Goal: Transaction & Acquisition: Purchase product/service

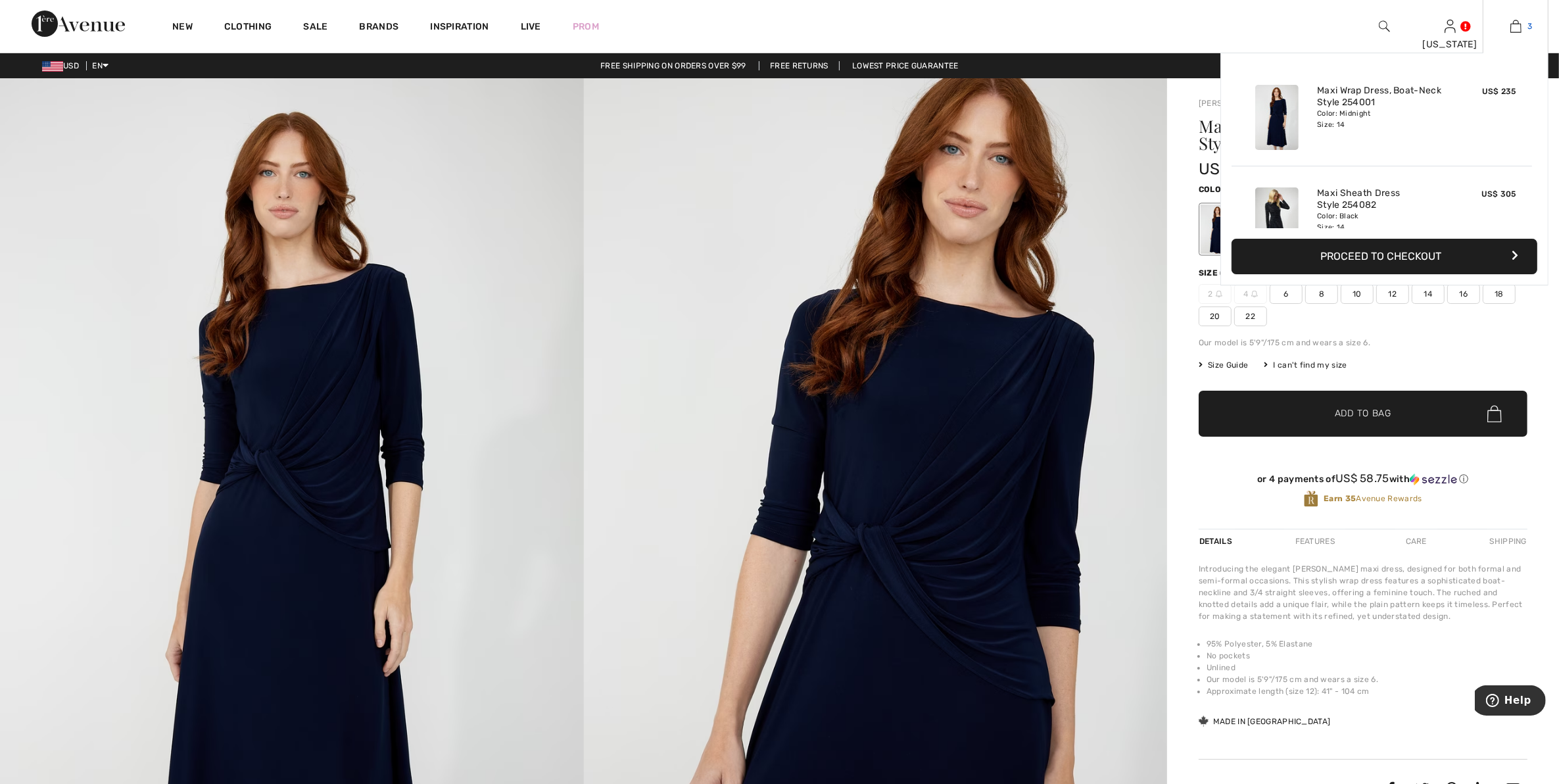
click at [1523, 24] on link "3" at bounding box center [1515, 26] width 64 height 16
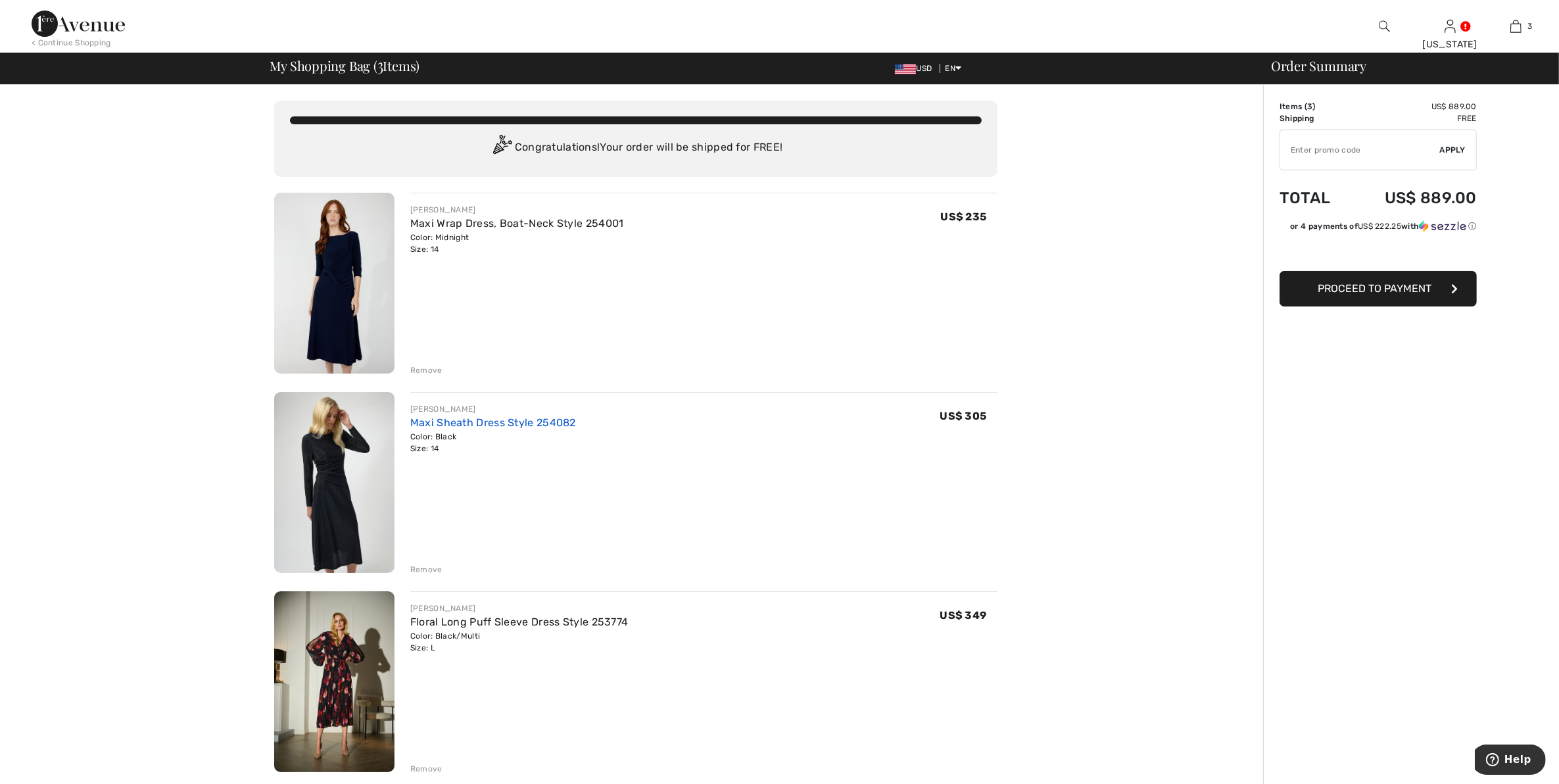
click at [460, 423] on link "Maxi Sheath Dress Style 254082" at bounding box center [493, 423] width 166 height 13
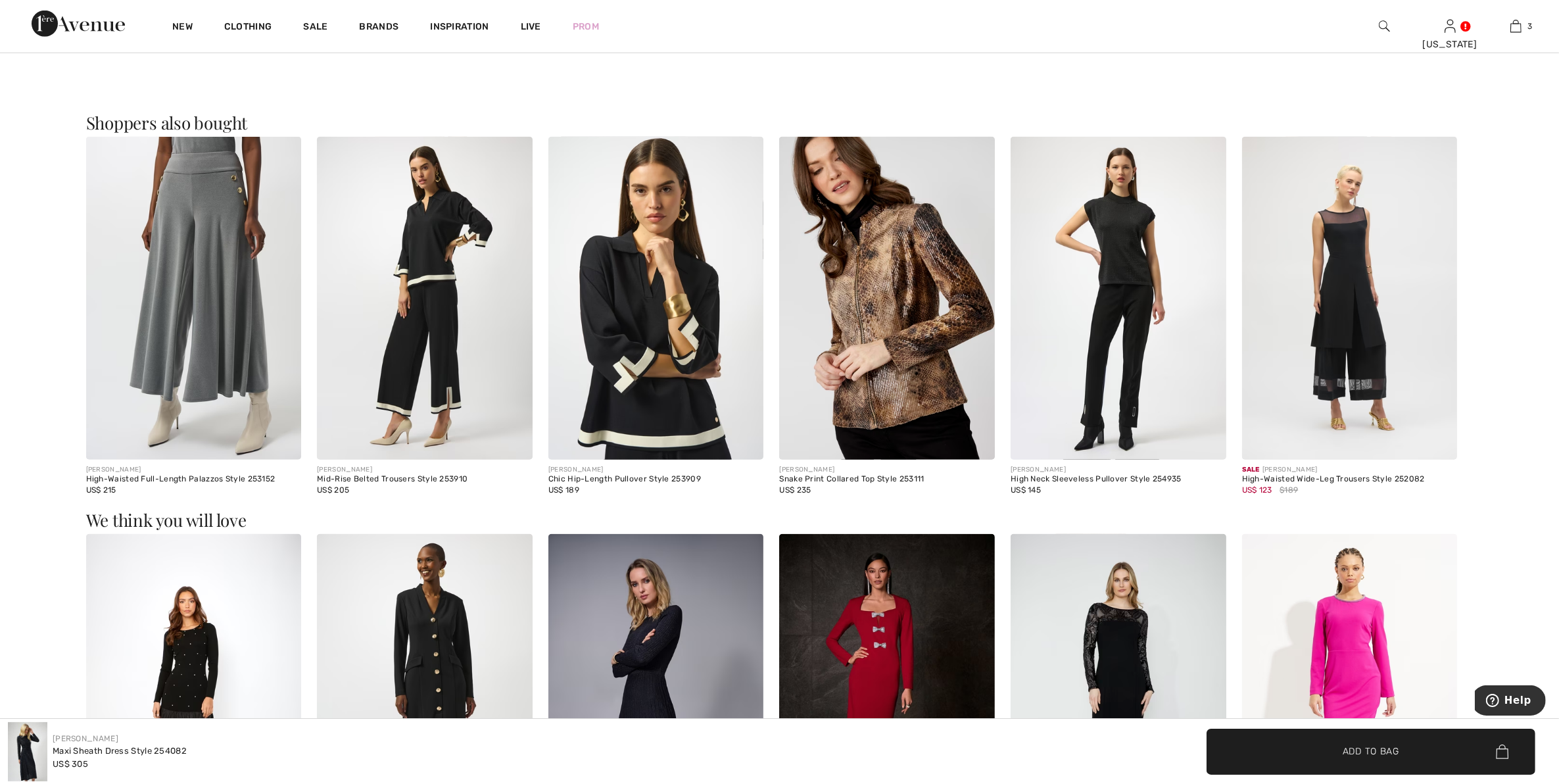
scroll to position [1644, 0]
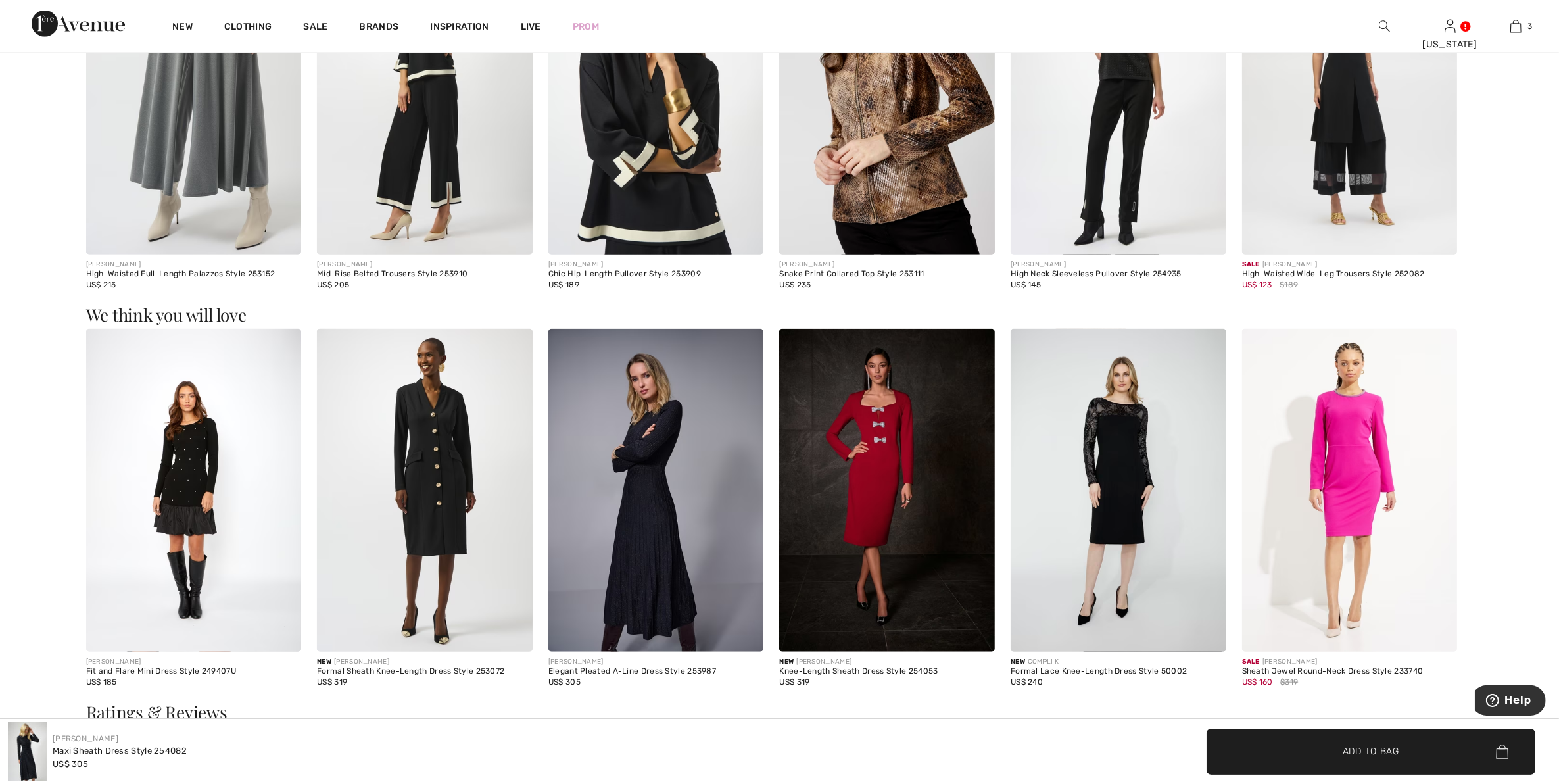
click at [658, 514] on img at bounding box center [656, 490] width 216 height 322
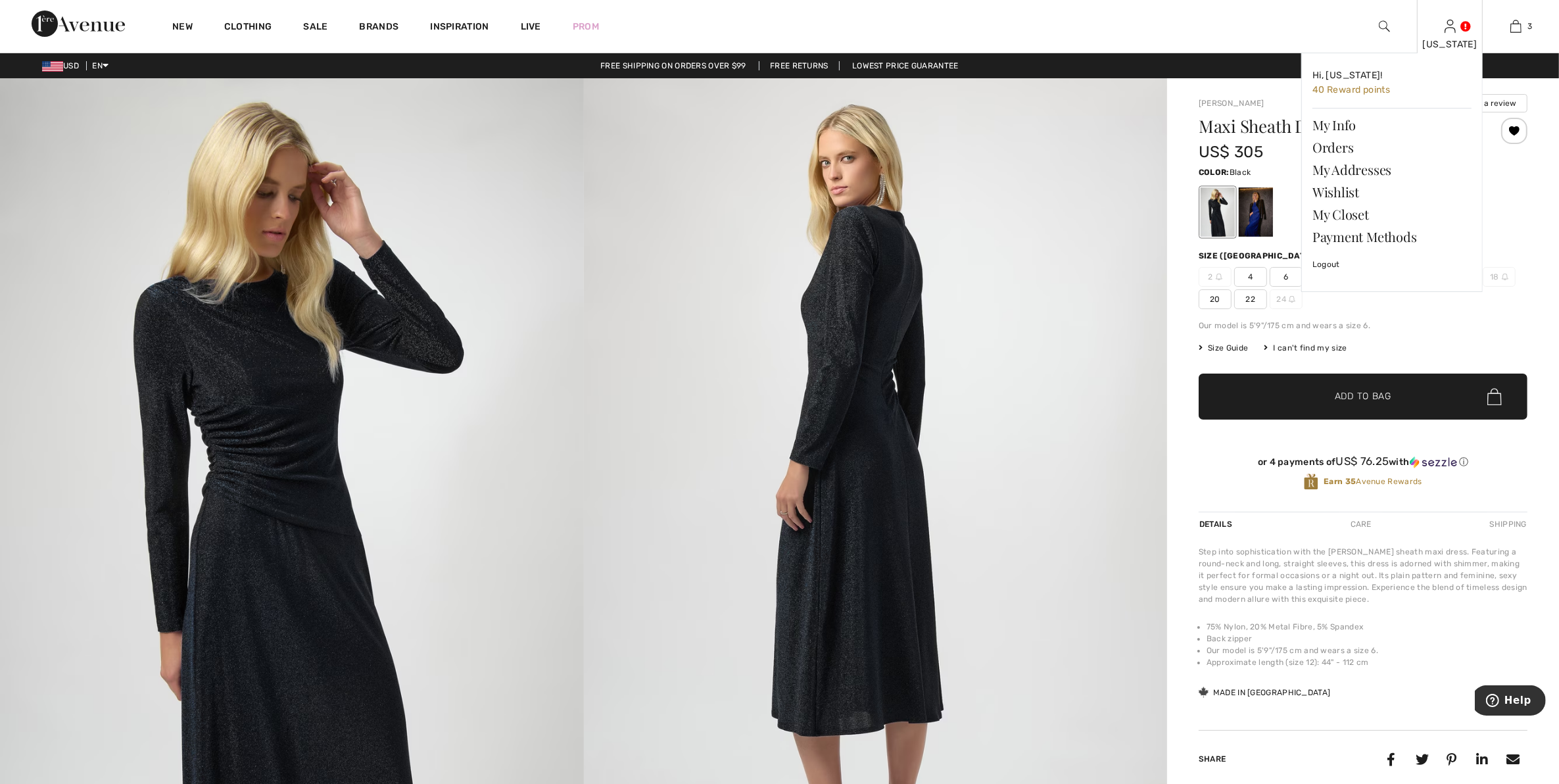
click at [1456, 25] on link at bounding box center [1450, 26] width 11 height 13
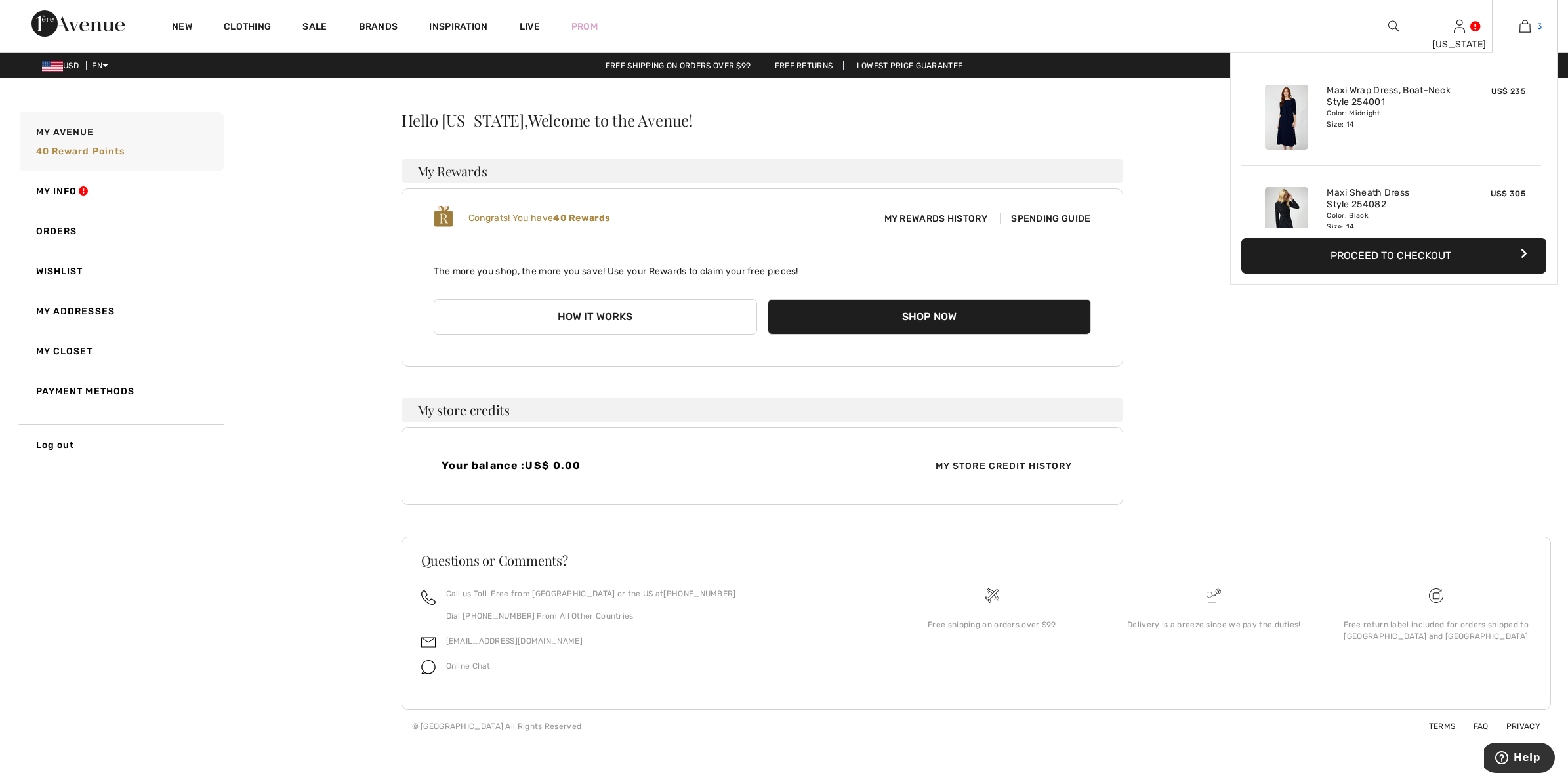
click at [1526, 26] on img at bounding box center [1525, 26] width 11 height 15
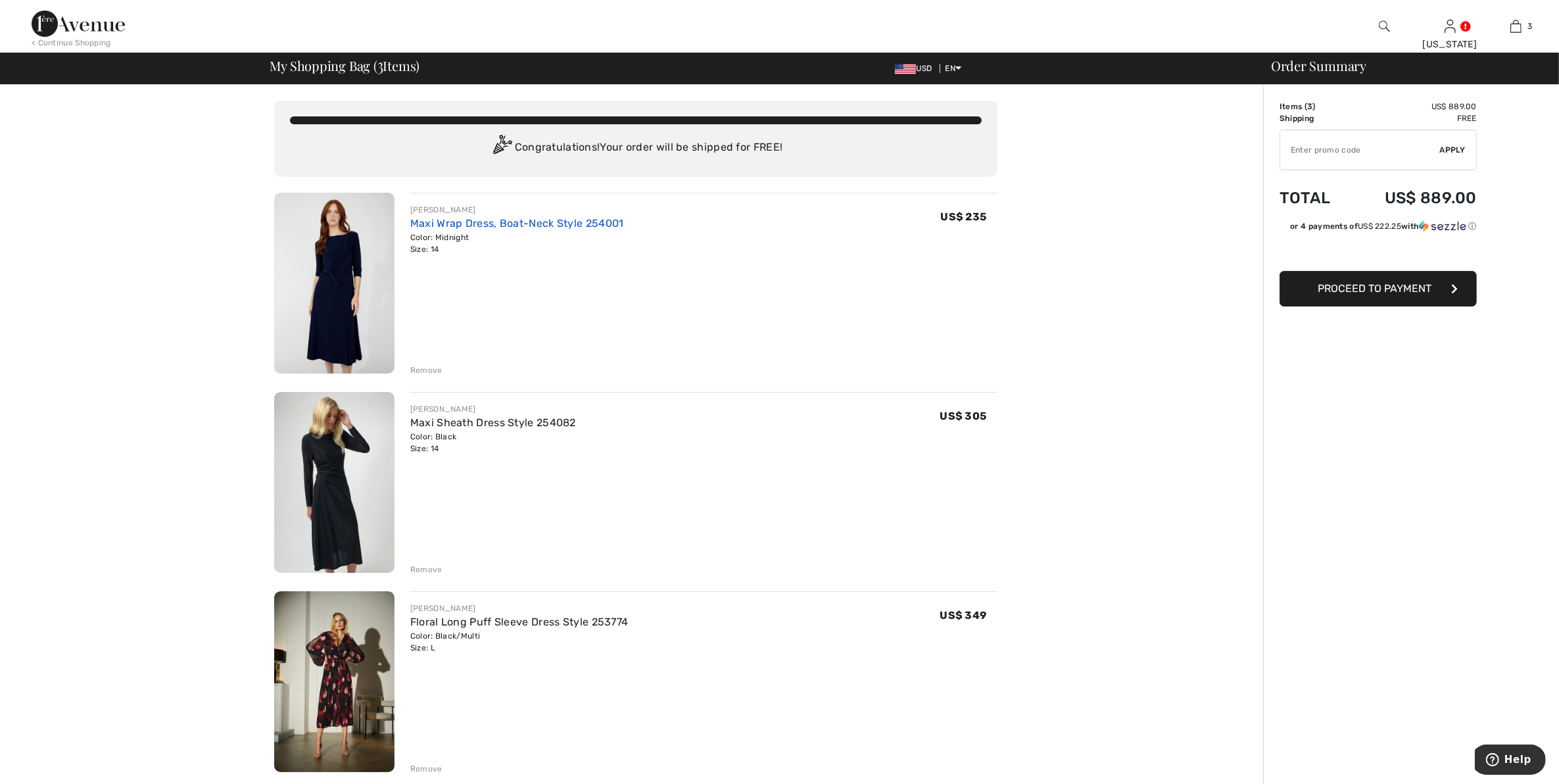
click at [470, 222] on link "Maxi Wrap Dress, Boat-Neck Style 254001" at bounding box center [517, 223] width 214 height 13
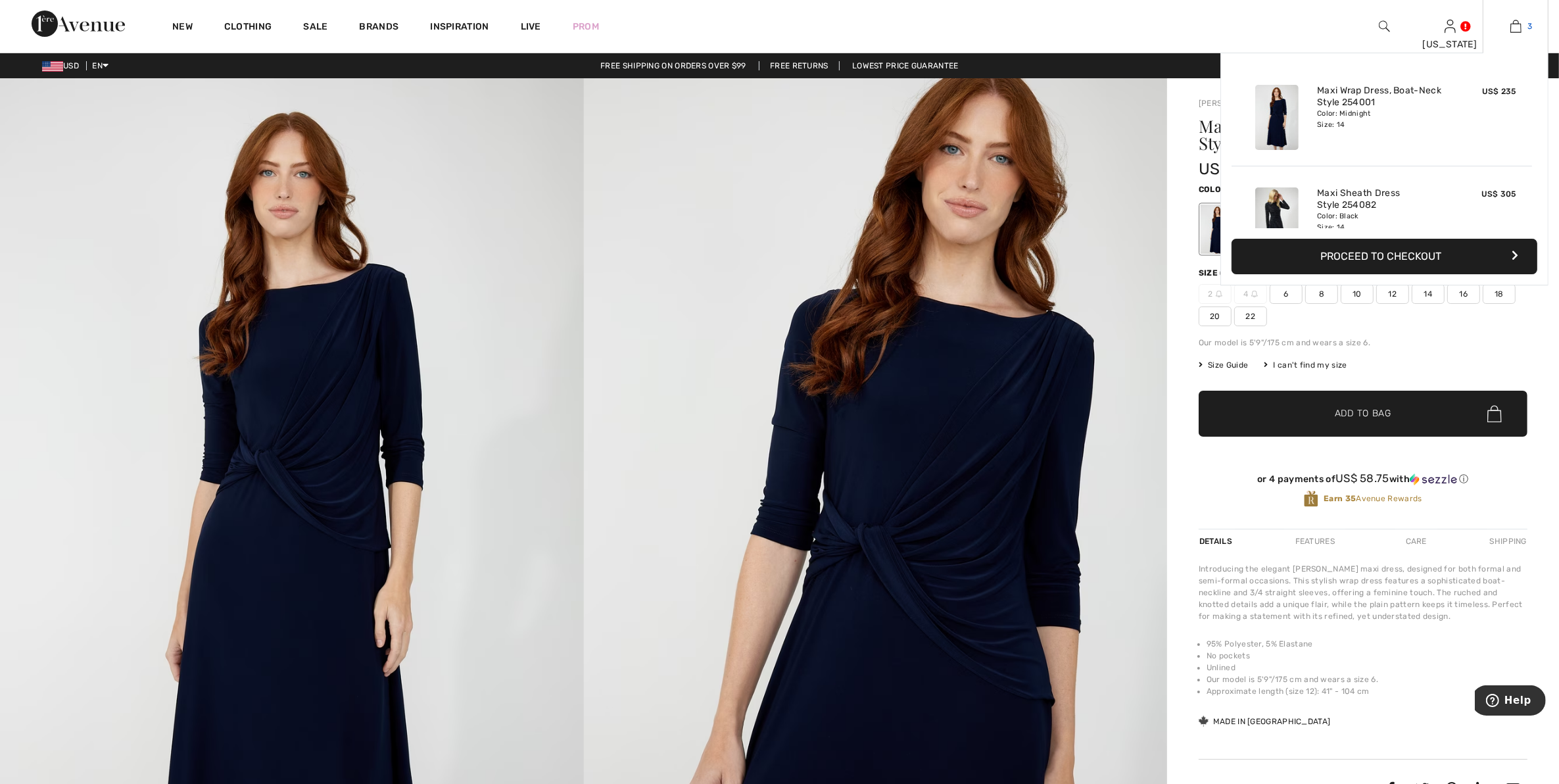
click at [1519, 24] on img at bounding box center [1516, 26] width 11 height 16
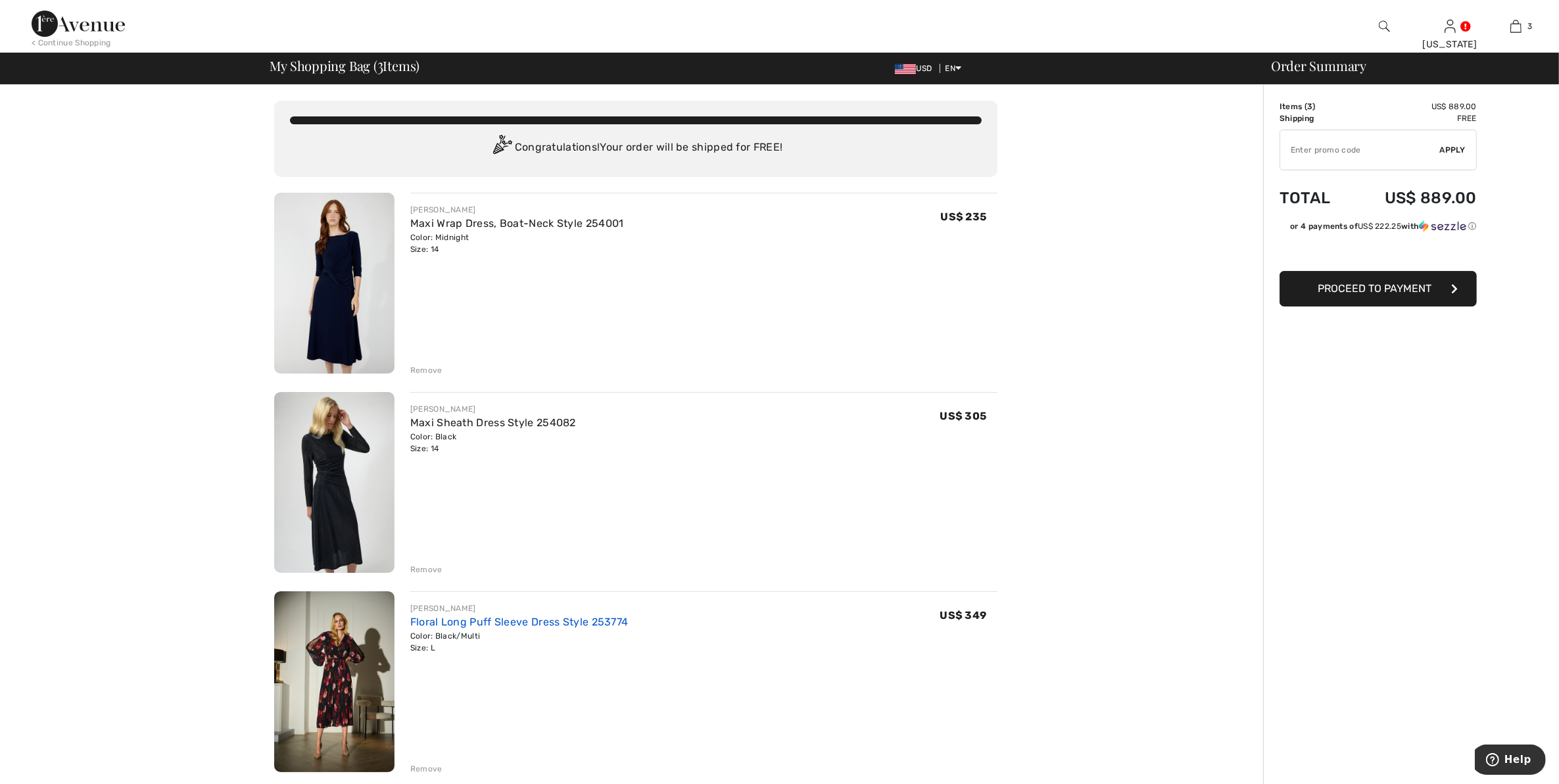
click at [531, 620] on link "Floral Long Puff Sleeve Dress Style 253774" at bounding box center [519, 622] width 218 height 13
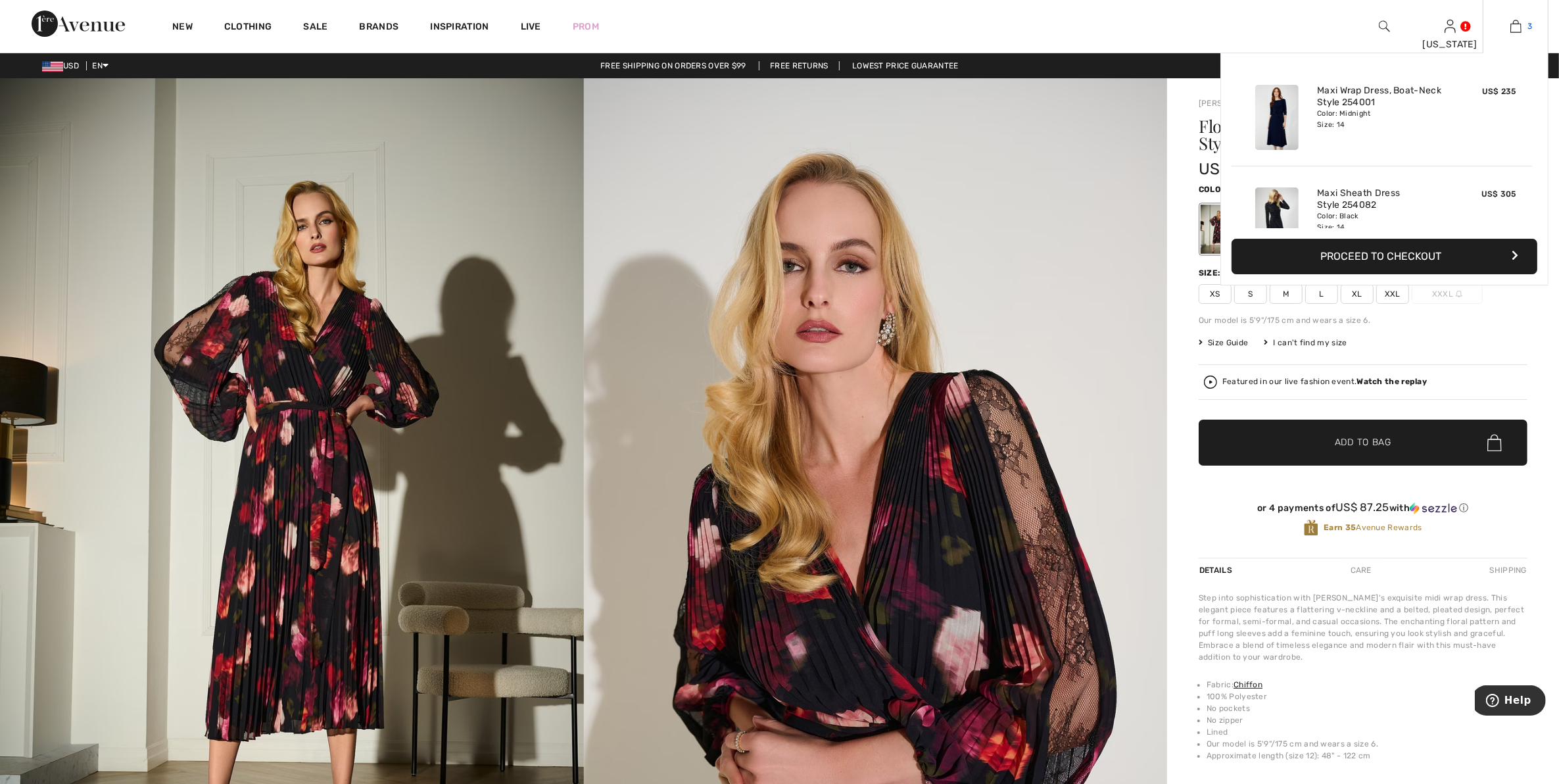
click at [1507, 30] on link "3" at bounding box center [1515, 26] width 64 height 16
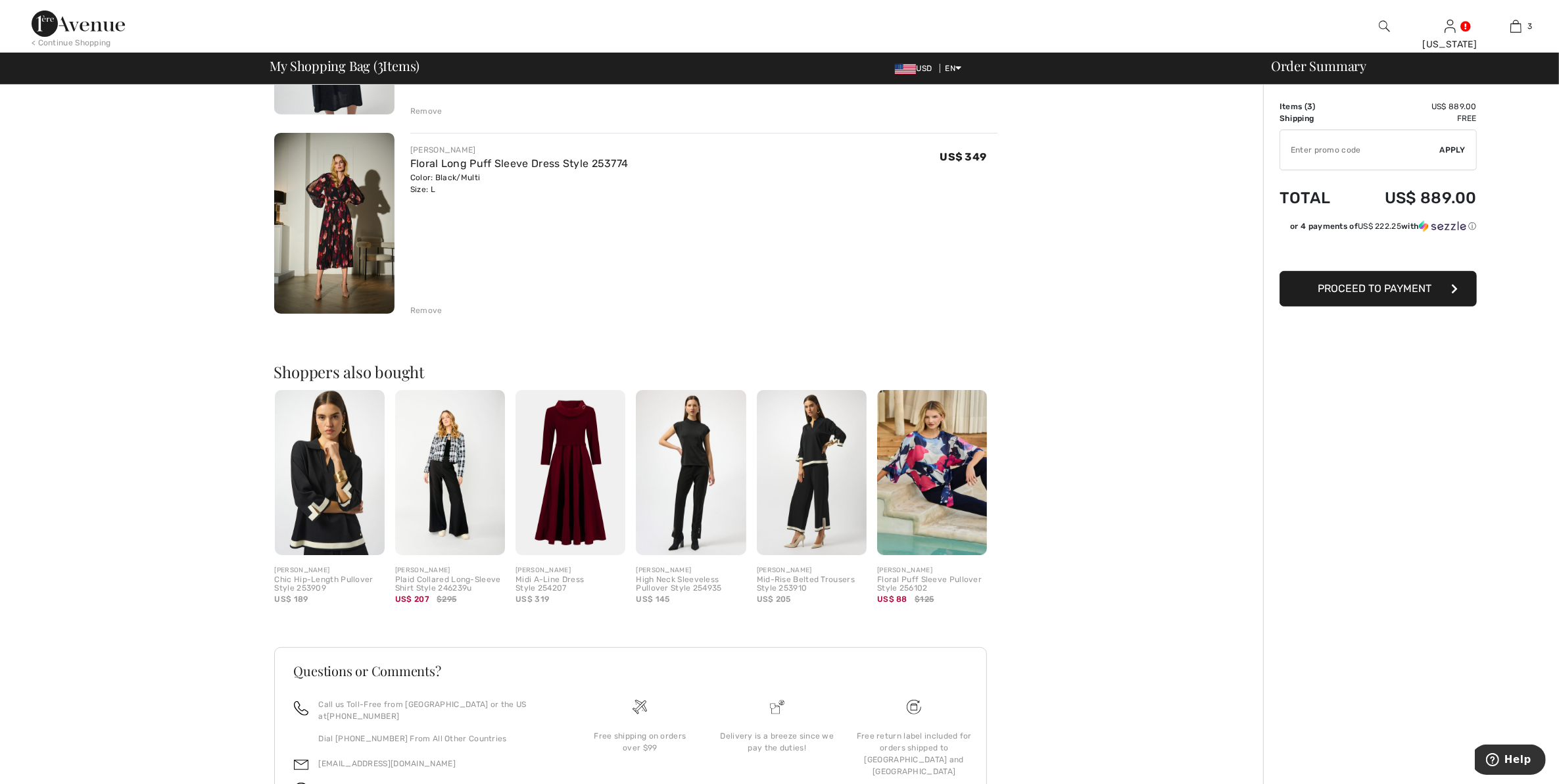
scroll to position [493, 0]
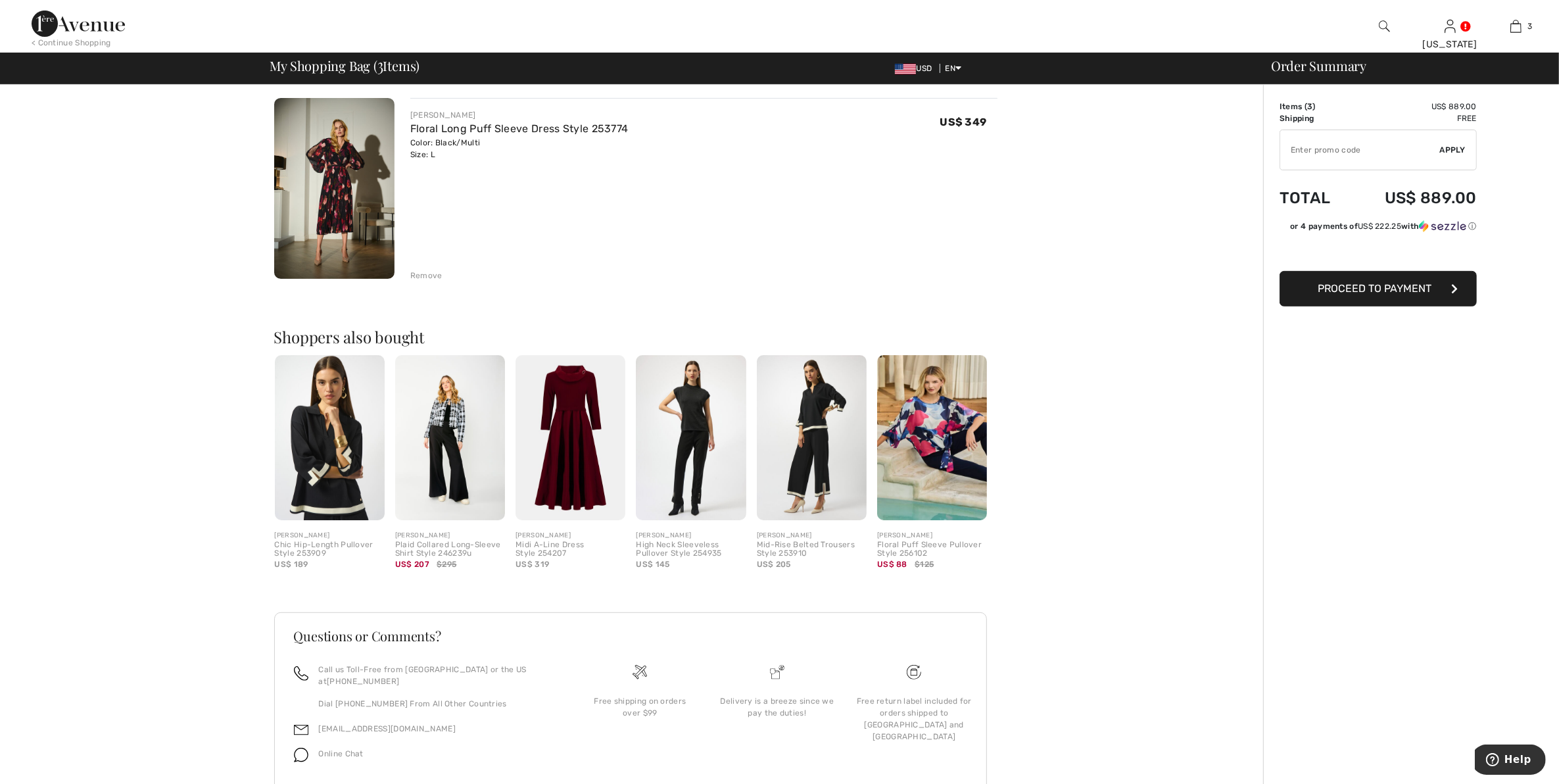
click at [562, 416] on img at bounding box center [570, 438] width 110 height 165
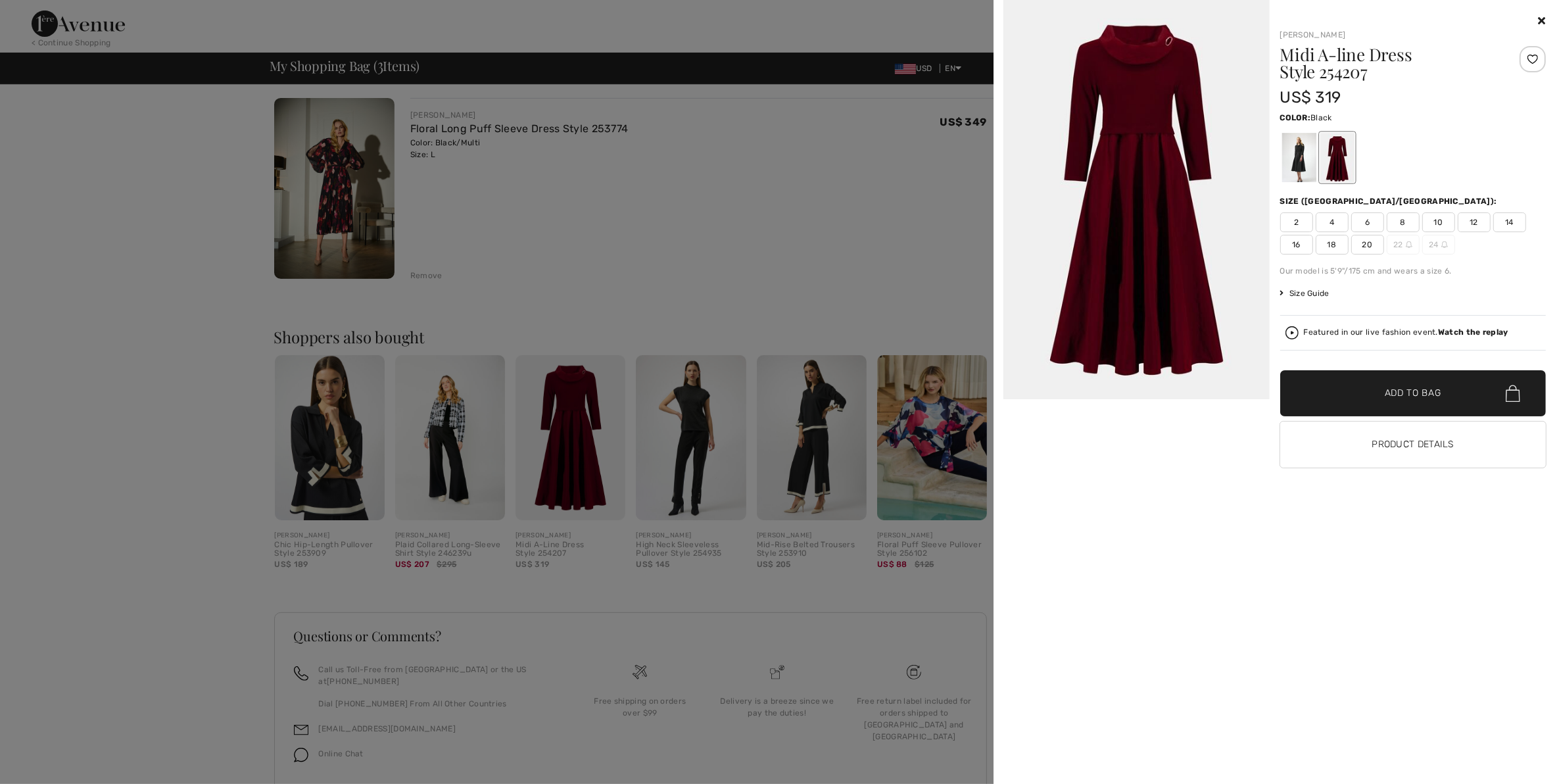
click at [1299, 150] on div at bounding box center [1299, 157] width 34 height 49
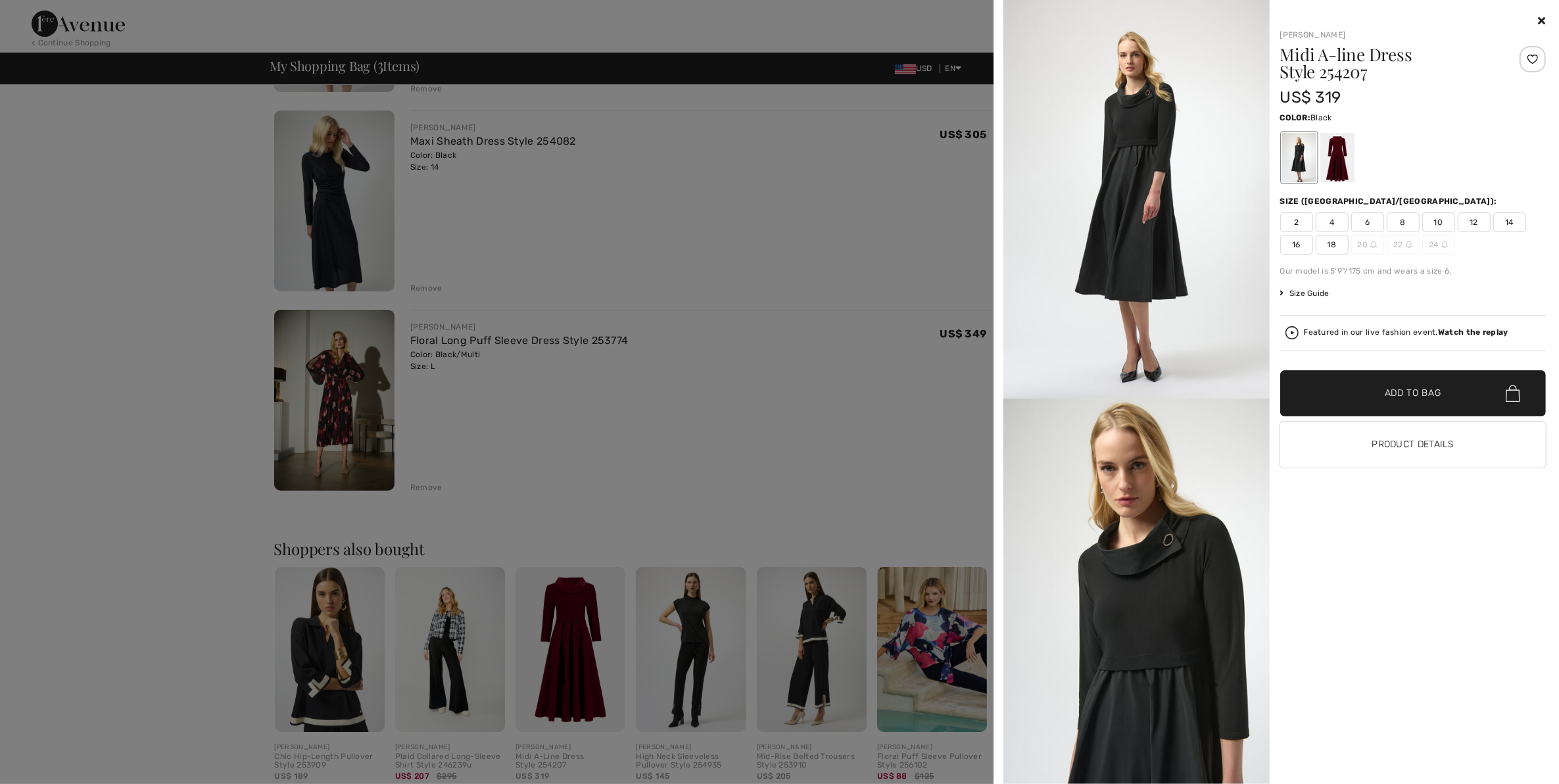
scroll to position [281, 0]
click at [1542, 16] on icon at bounding box center [1542, 20] width 7 height 11
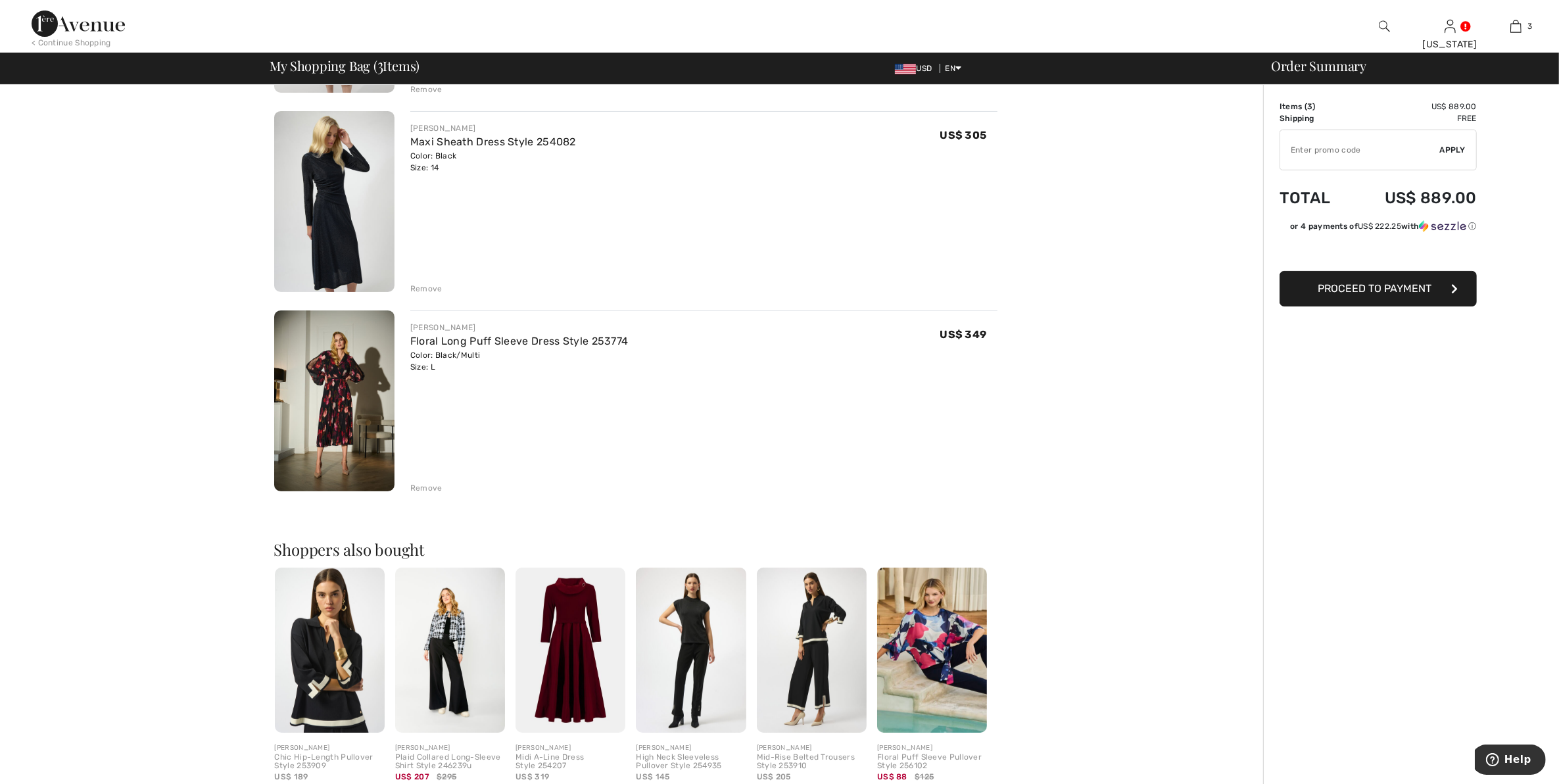
click at [435, 486] on div "Remove" at bounding box center [426, 488] width 32 height 12
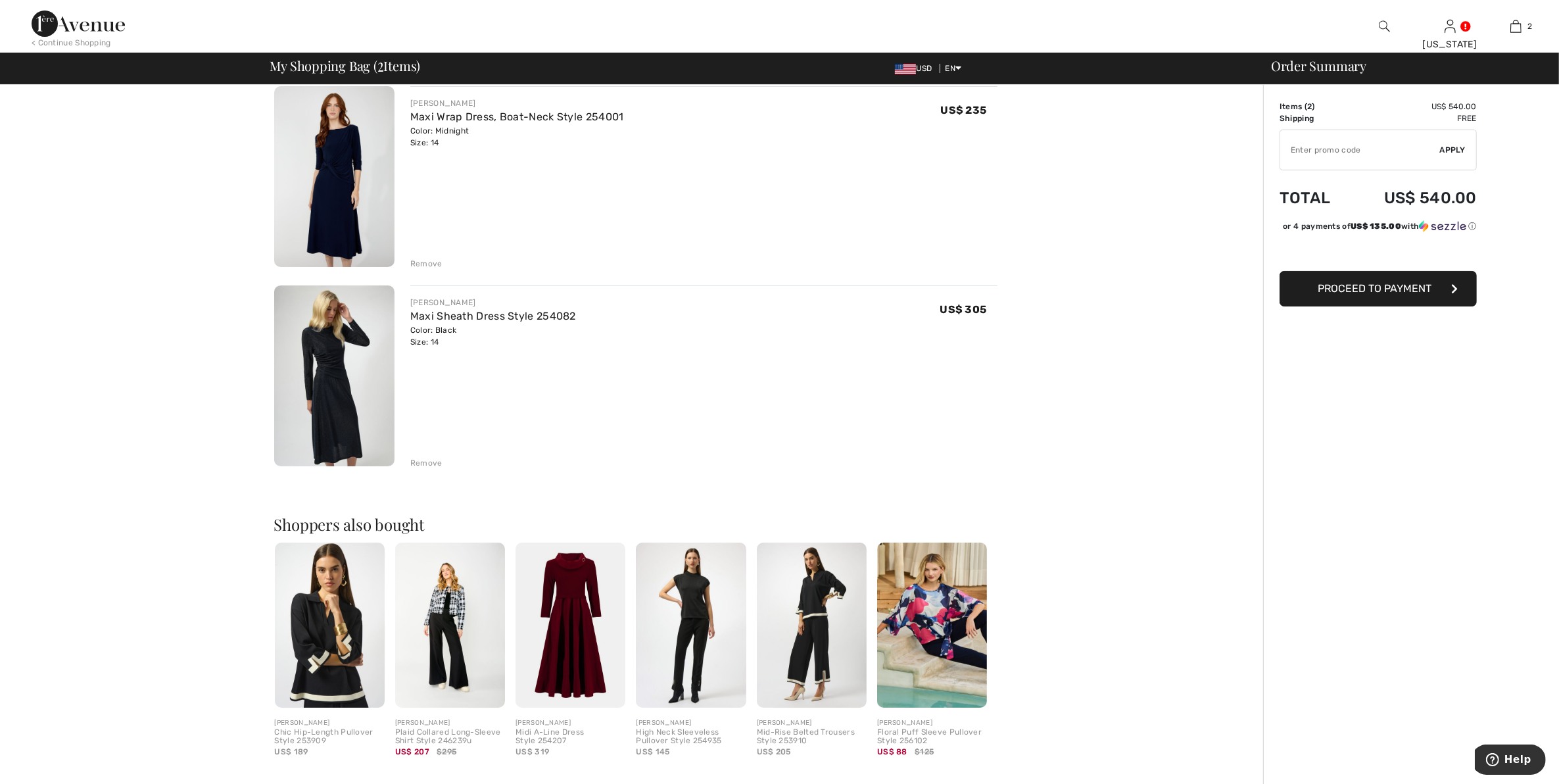
scroll to position [0, 0]
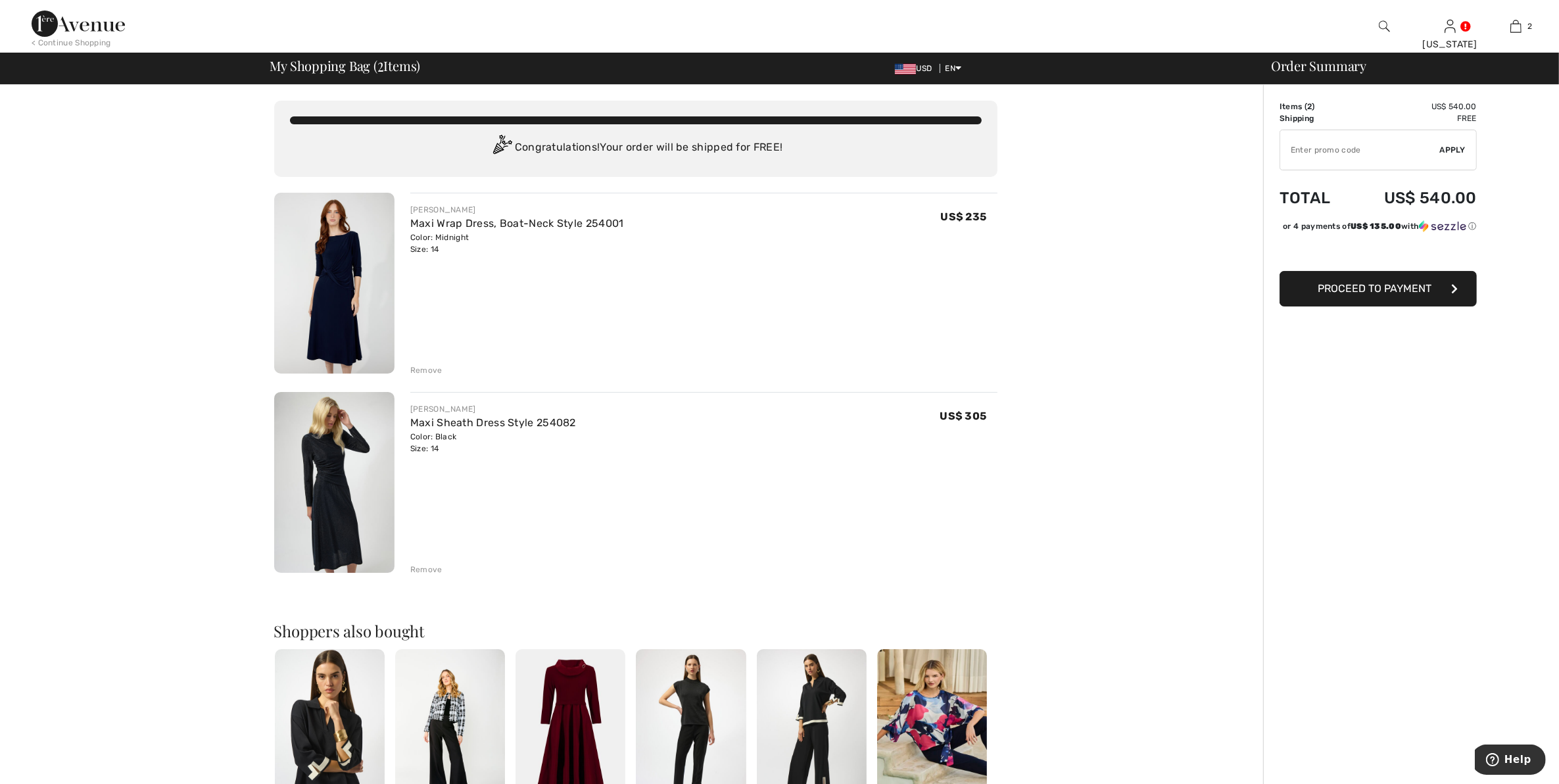
click at [419, 565] on div "Remove" at bounding box center [426, 569] width 32 height 12
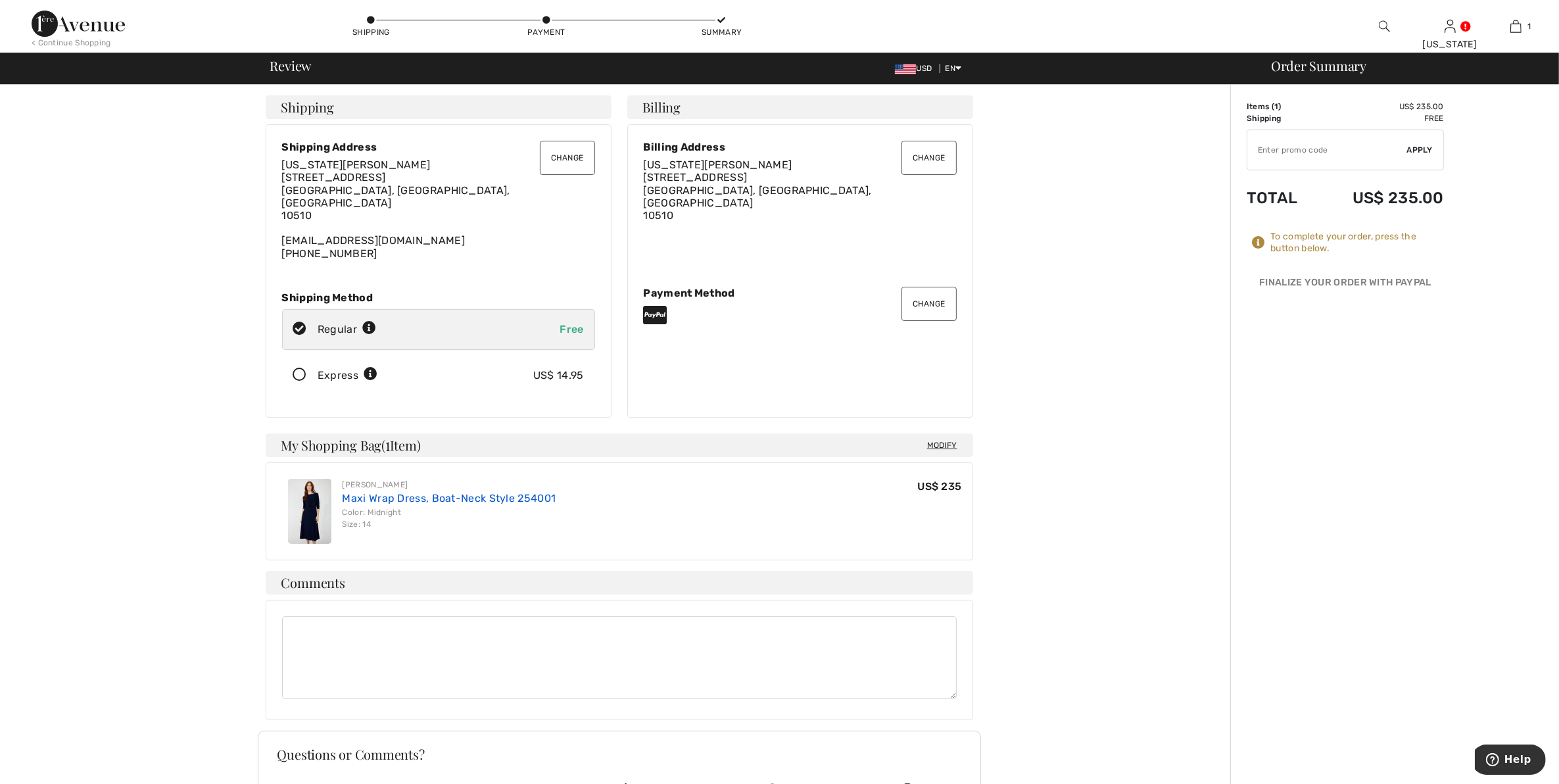
click at [436, 492] on link "Maxi Wrap Dress, Boat-Neck Style 254001" at bounding box center [449, 498] width 214 height 13
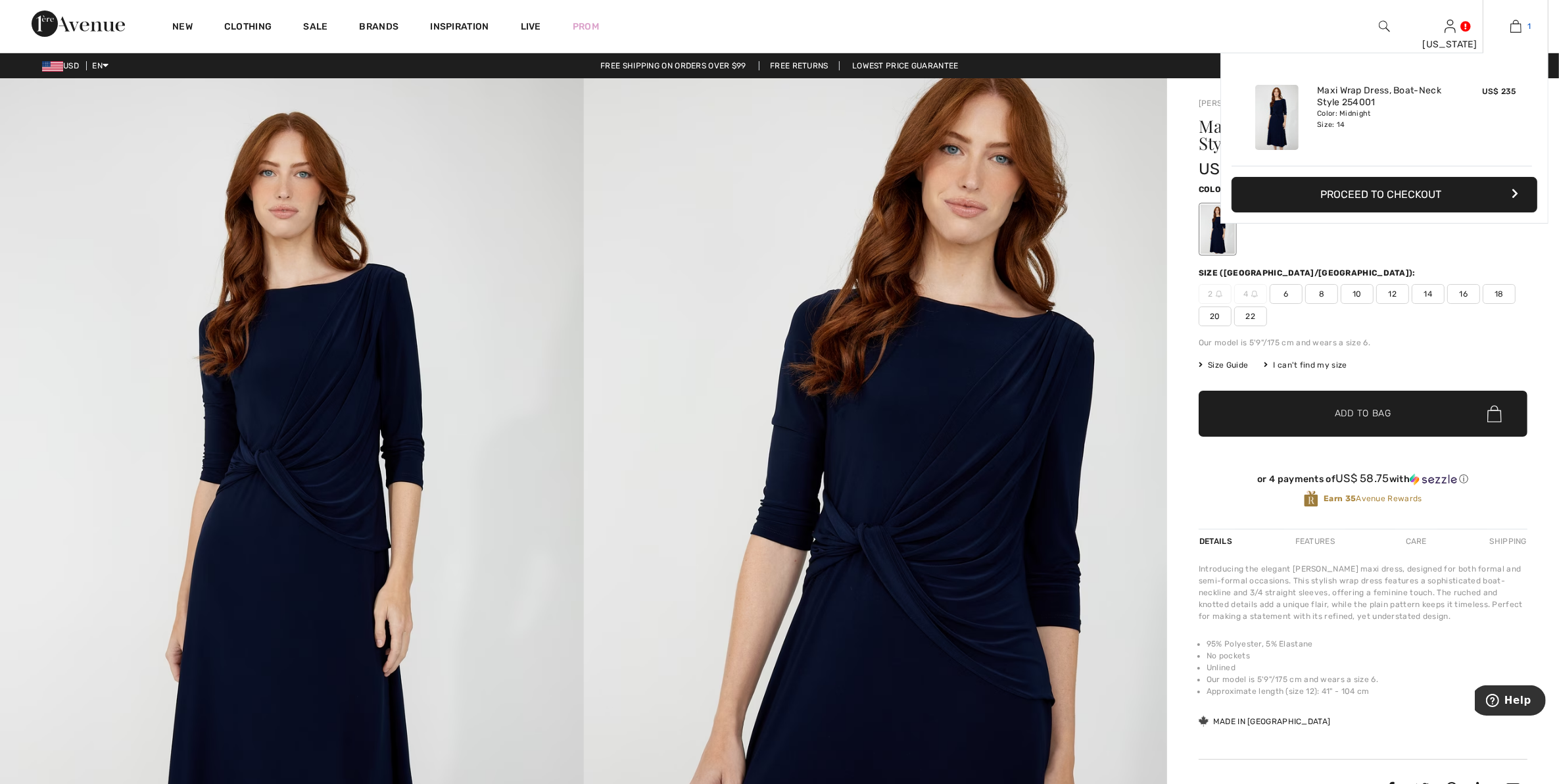
click at [1515, 24] on img at bounding box center [1516, 26] width 11 height 16
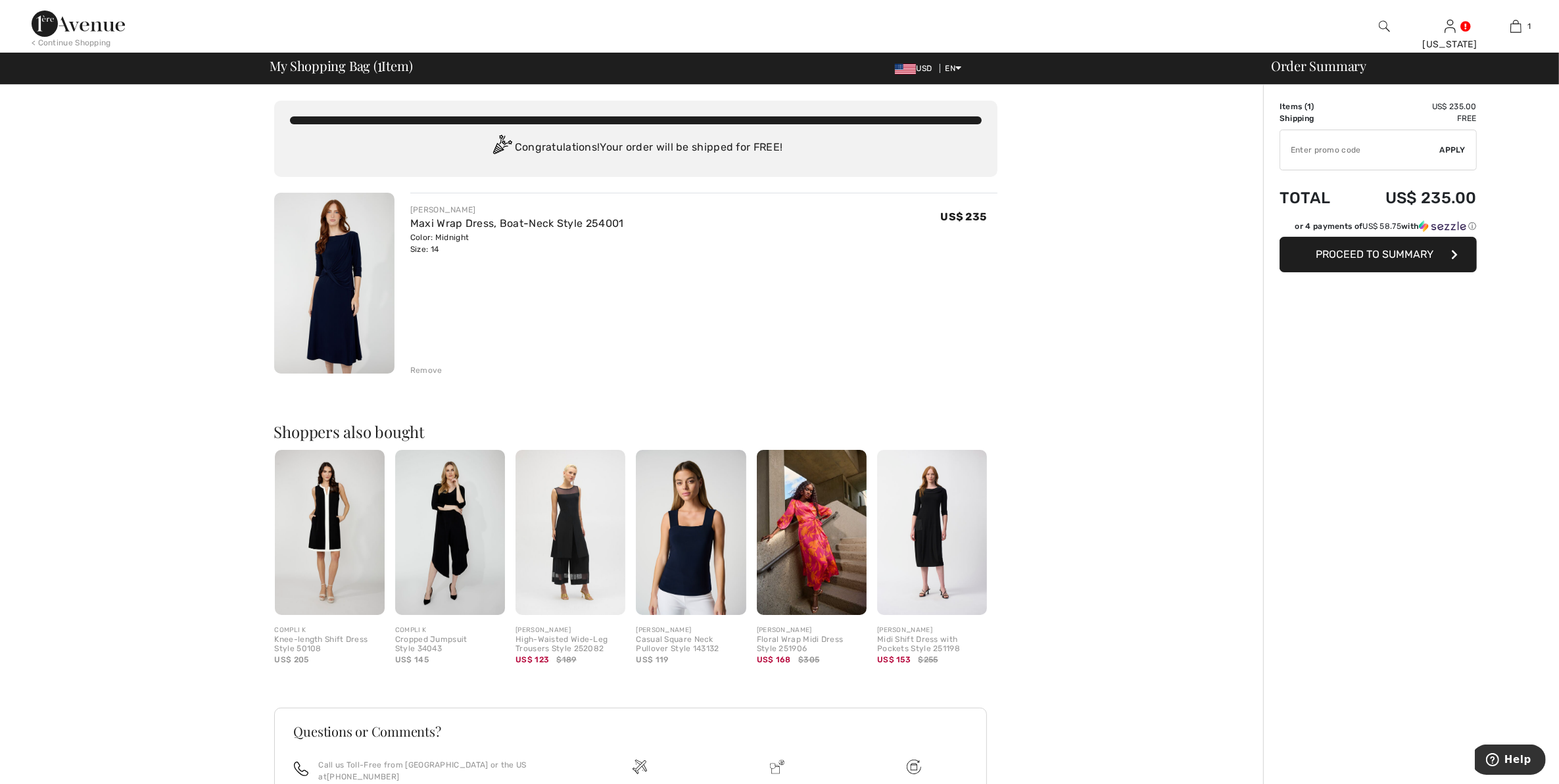
click at [1445, 251] on button "Proceed to Summary" at bounding box center [1378, 254] width 198 height 35
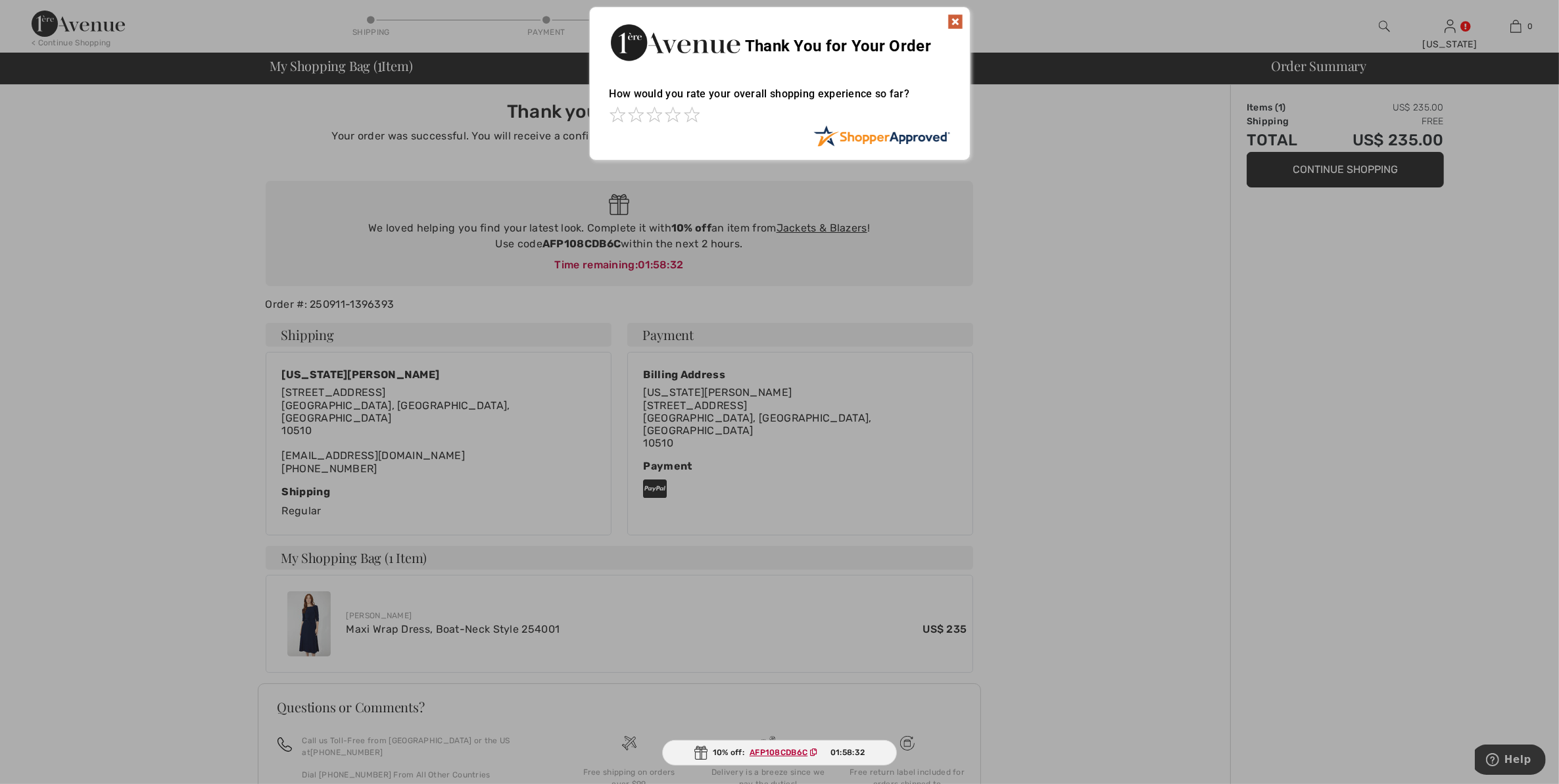
click at [955, 20] on img at bounding box center [956, 22] width 16 height 16
